Goal: Transaction & Acquisition: Register for event/course

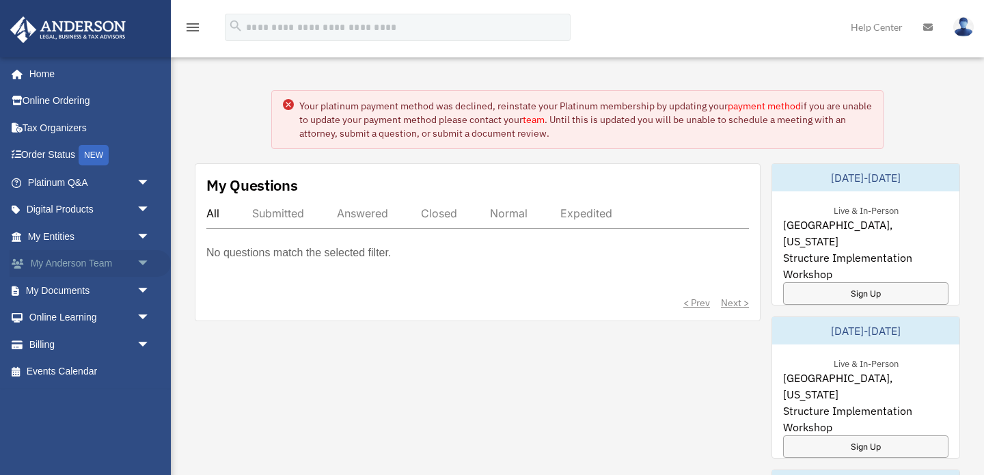
click at [113, 262] on link "My Anderson Team arrow_drop_down" at bounding box center [90, 263] width 161 height 27
click at [138, 262] on span "arrow_drop_down" at bounding box center [150, 264] width 27 height 28
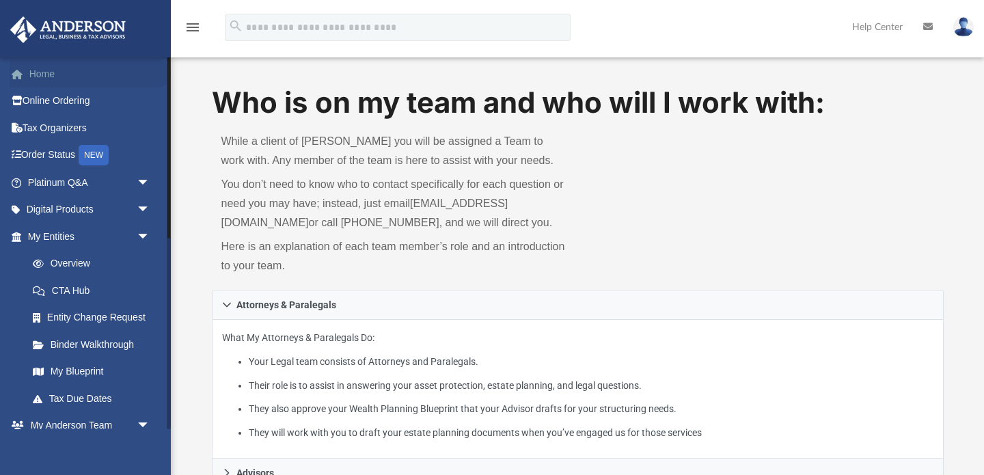
click at [45, 79] on link "Home" at bounding box center [90, 73] width 161 height 27
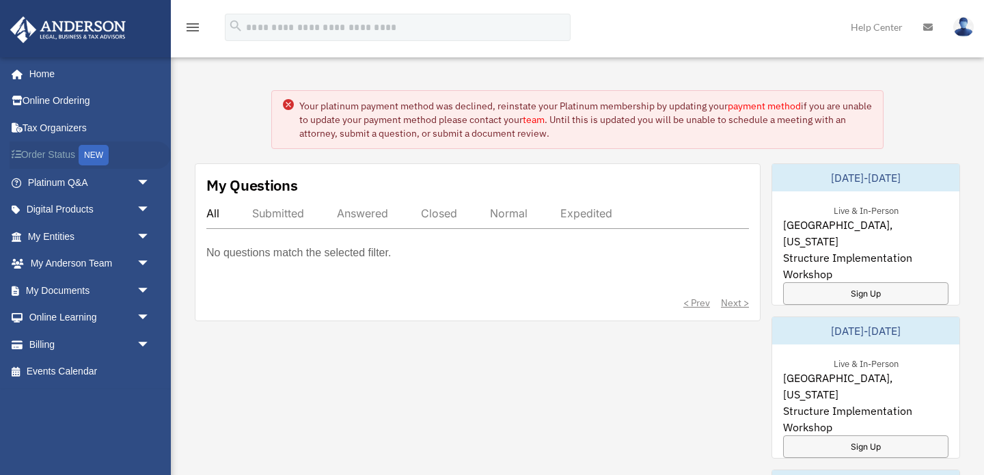
click at [52, 147] on link "Order Status NEW" at bounding box center [90, 155] width 161 height 28
click at [199, 20] on icon "menu" at bounding box center [192, 27] width 16 height 16
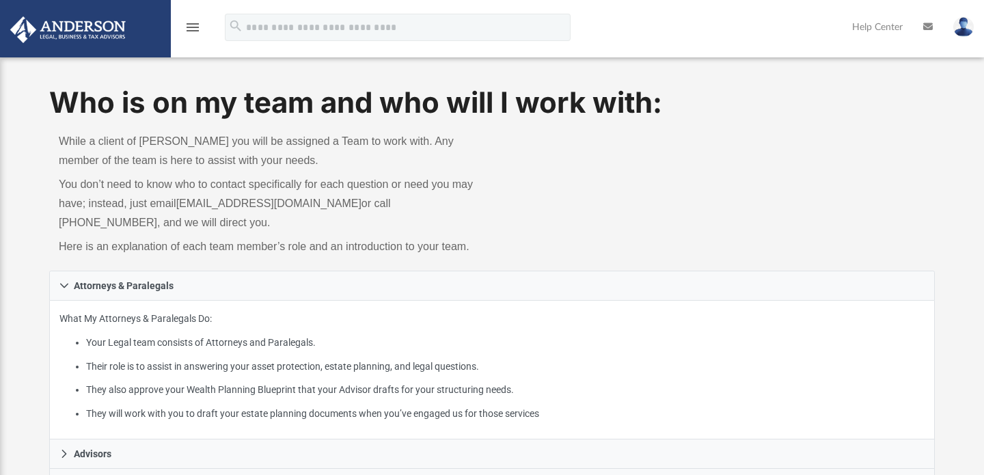
click at [967, 28] on img at bounding box center [963, 27] width 20 height 20
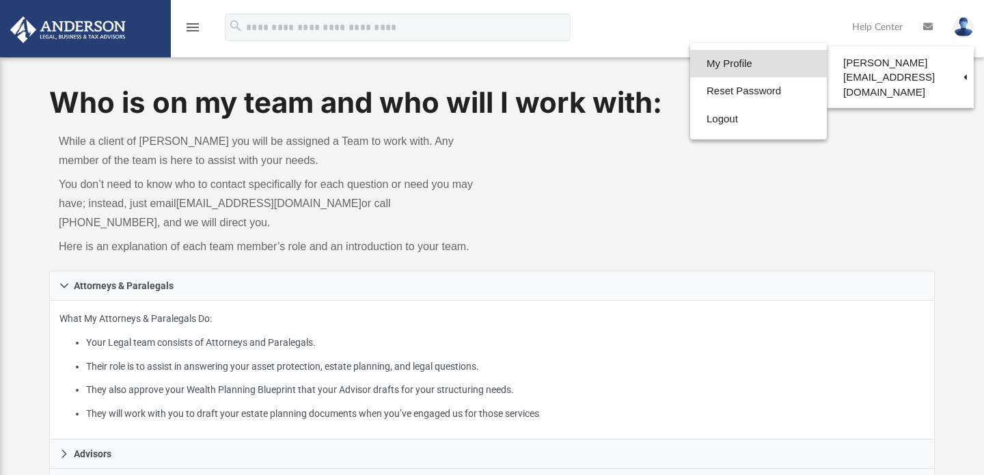
click at [714, 69] on link "My Profile" at bounding box center [758, 64] width 137 height 28
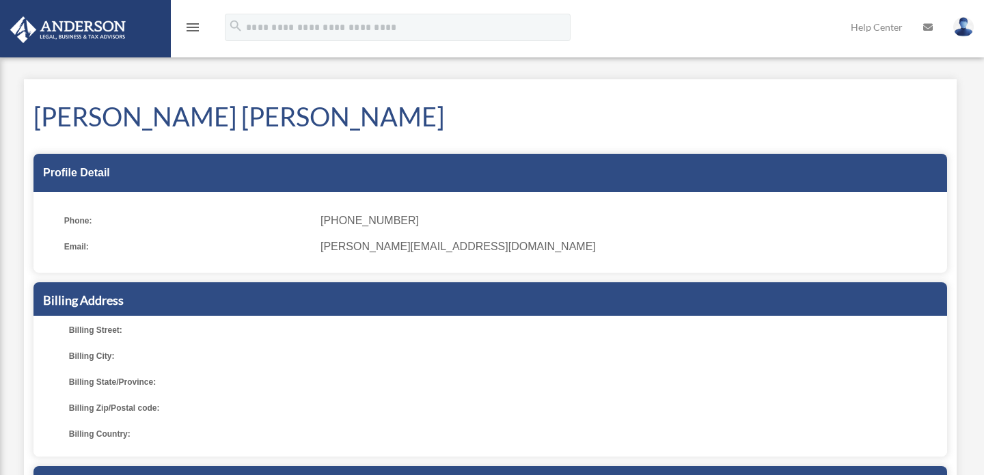
click at [198, 23] on icon "menu" at bounding box center [192, 27] width 16 height 16
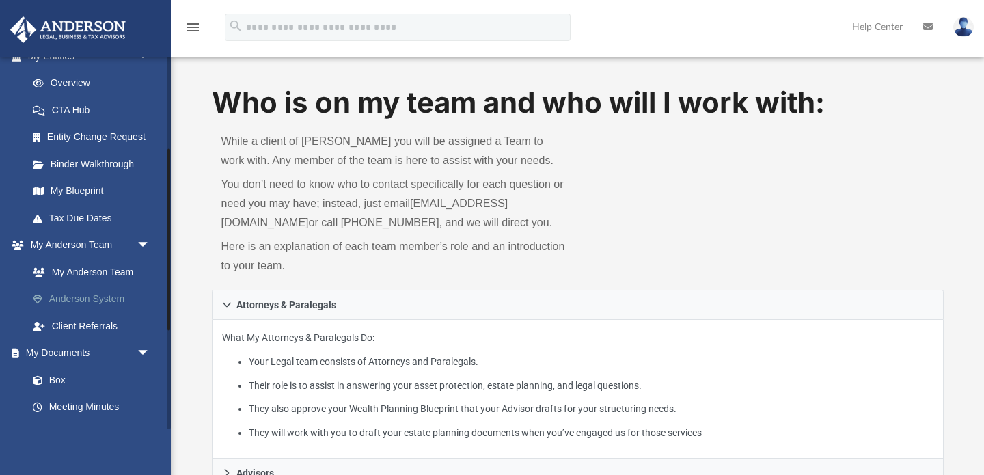
scroll to position [189, 0]
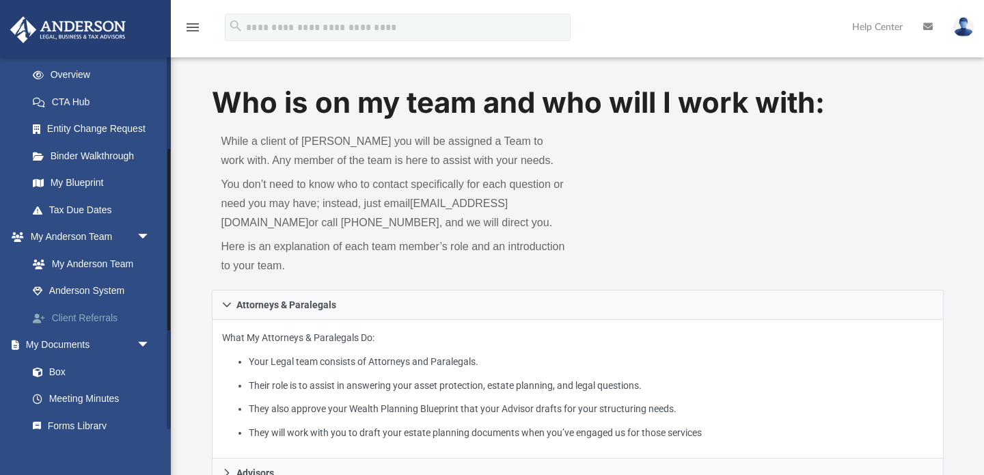
click at [90, 319] on link "Client Referrals" at bounding box center [95, 317] width 152 height 27
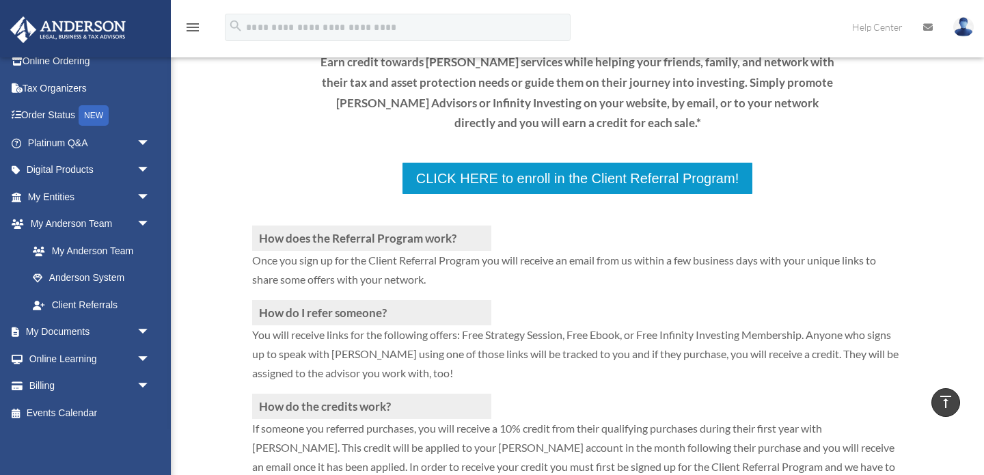
scroll to position [167, 0]
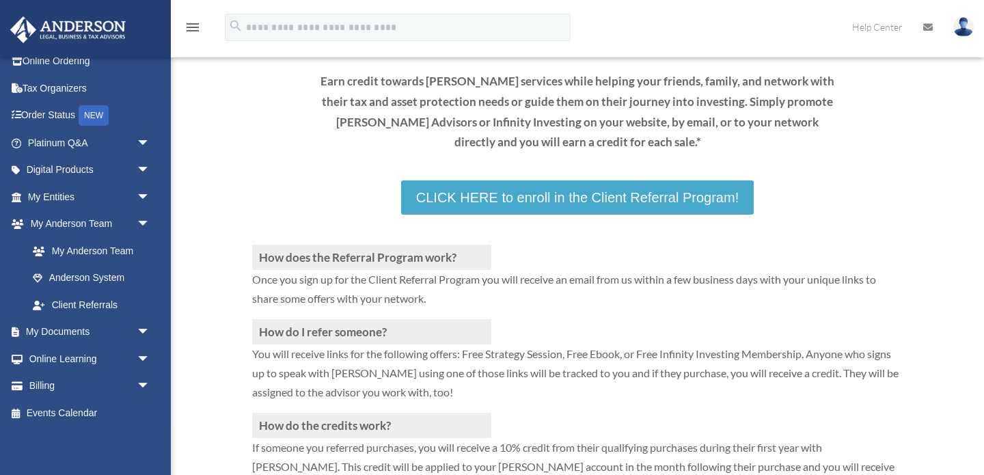
click at [538, 193] on link "CLICK HERE to enroll in the Client Referral Program!" at bounding box center [577, 197] width 352 height 34
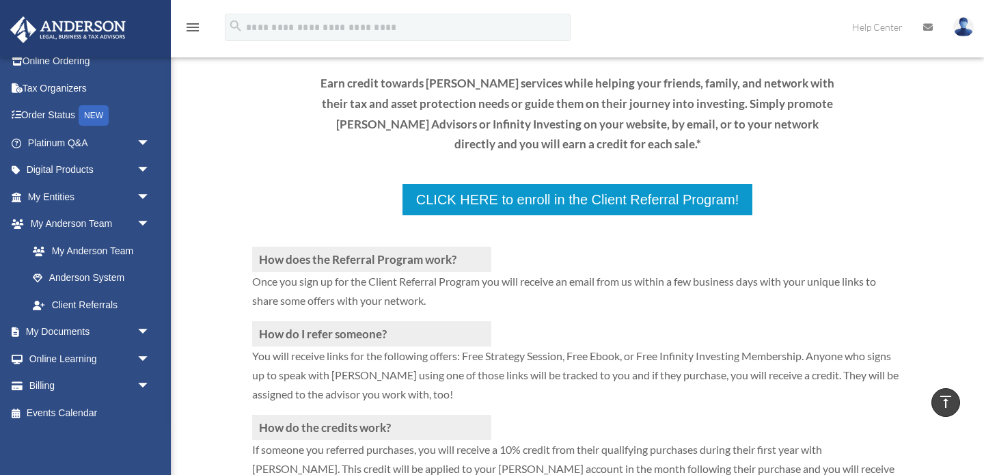
scroll to position [0, 0]
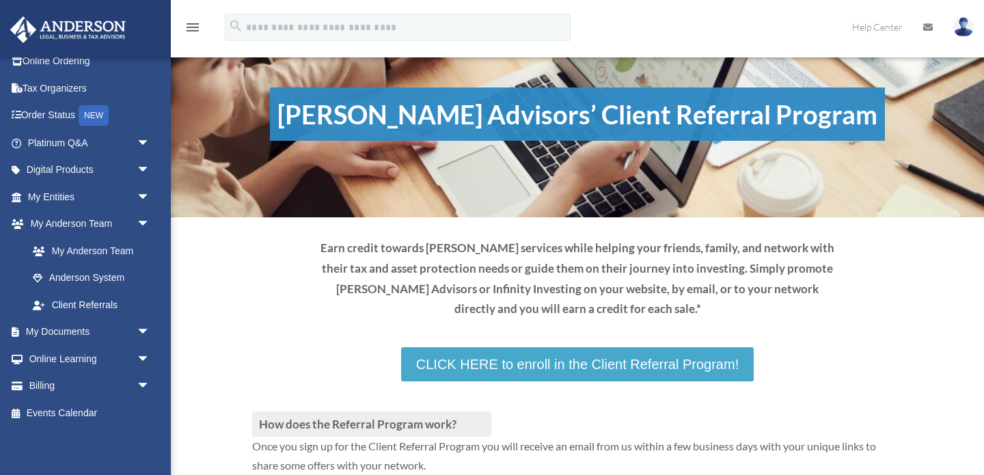
click at [581, 366] on link "CLICK HERE to enroll in the Client Referral Program!" at bounding box center [577, 364] width 352 height 34
